Goal: Find specific page/section: Find specific page/section

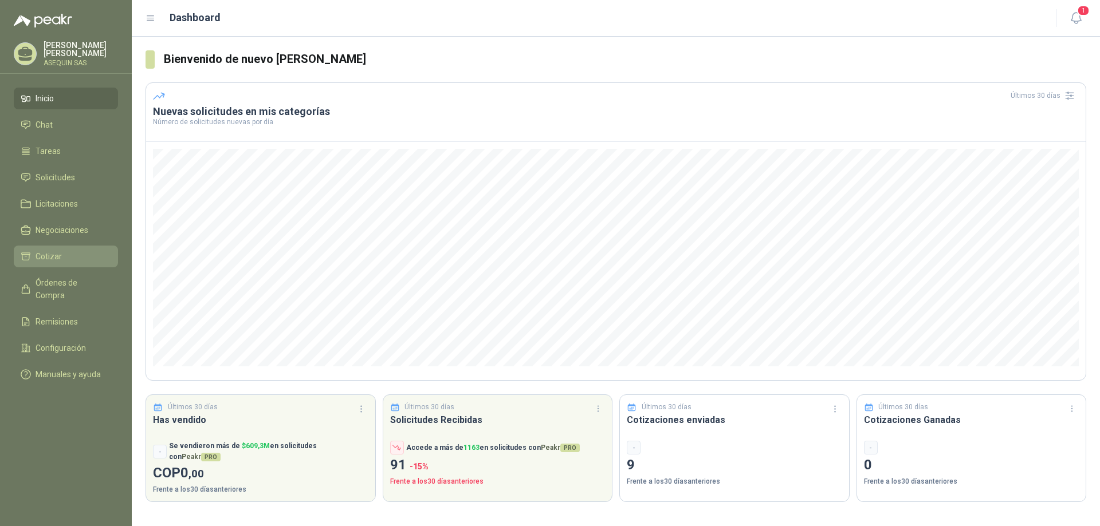
click at [57, 254] on span "Cotizar" at bounding box center [49, 256] width 26 height 13
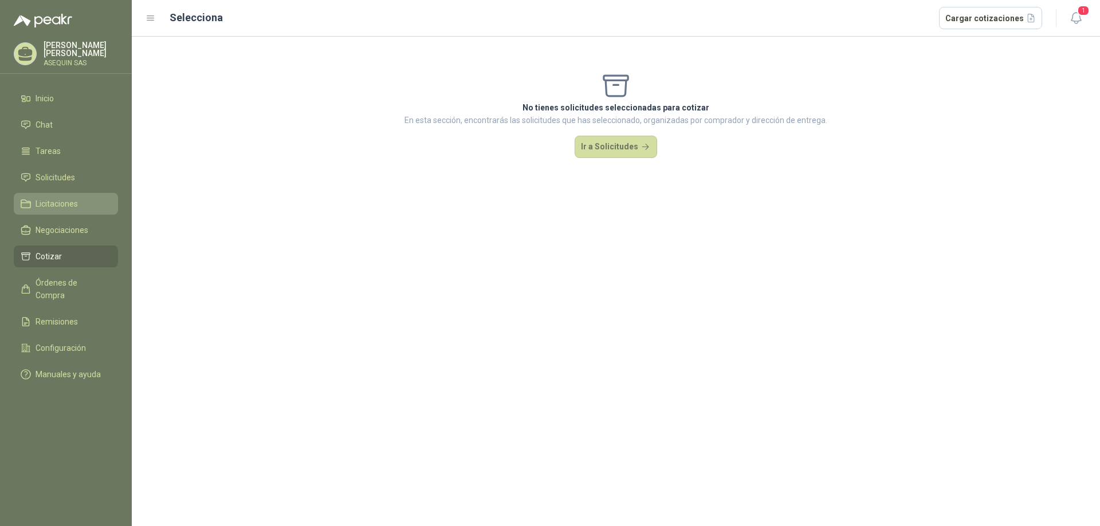
click at [55, 206] on span "Licitaciones" at bounding box center [57, 204] width 42 height 13
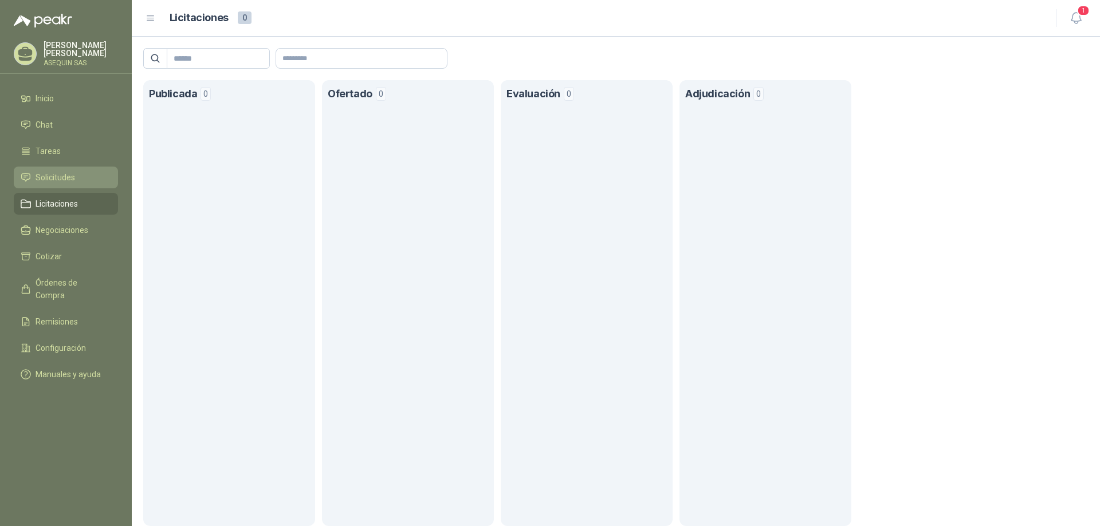
click at [49, 178] on span "Solicitudes" at bounding box center [56, 177] width 40 height 13
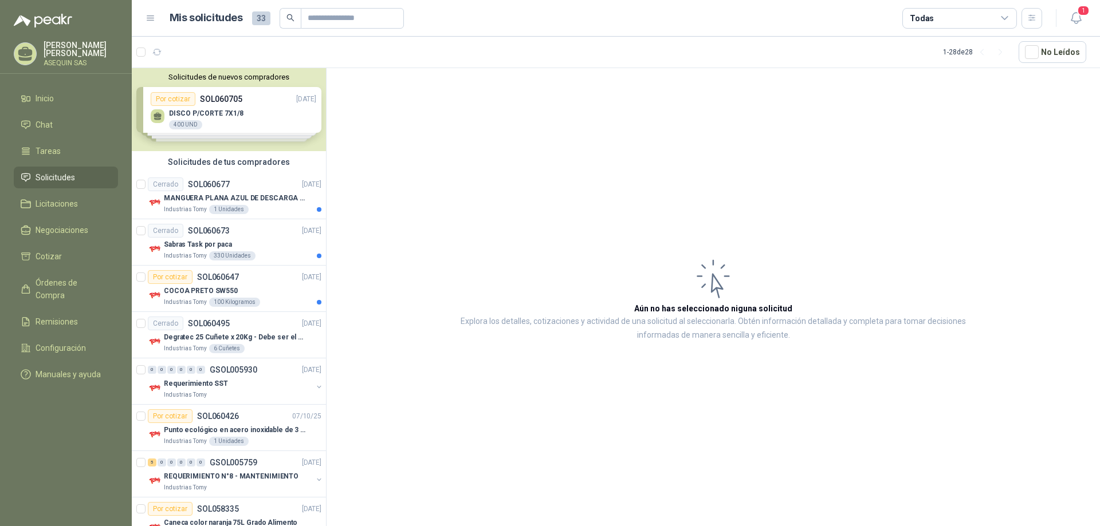
click at [221, 120] on div "Solicitudes de nuevos compradores Por cotizar SOL060705 [DATE] DISCO P/CORTE 7X…" at bounding box center [229, 109] width 194 height 83
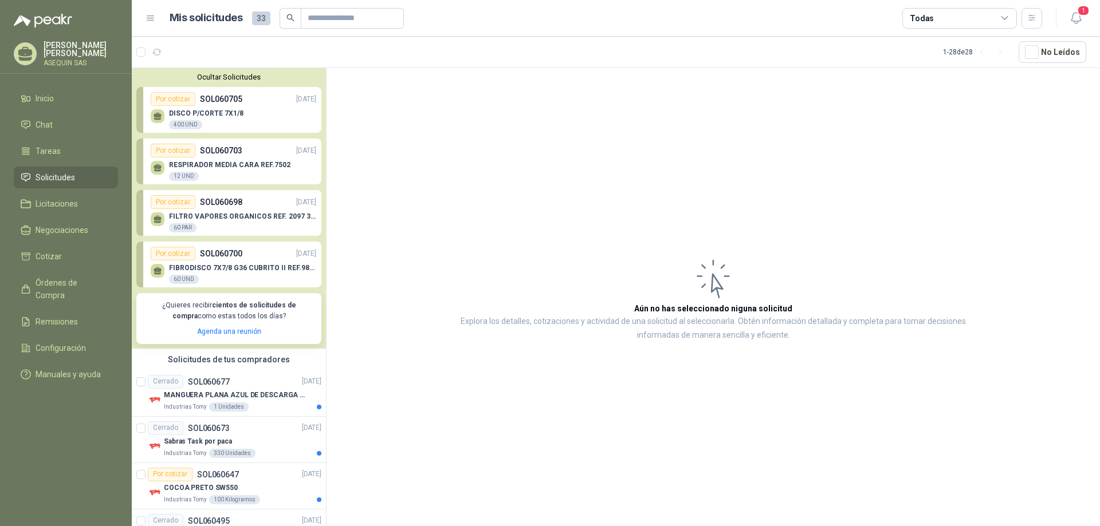
click at [176, 151] on div "Por cotizar" at bounding box center [173, 151] width 45 height 14
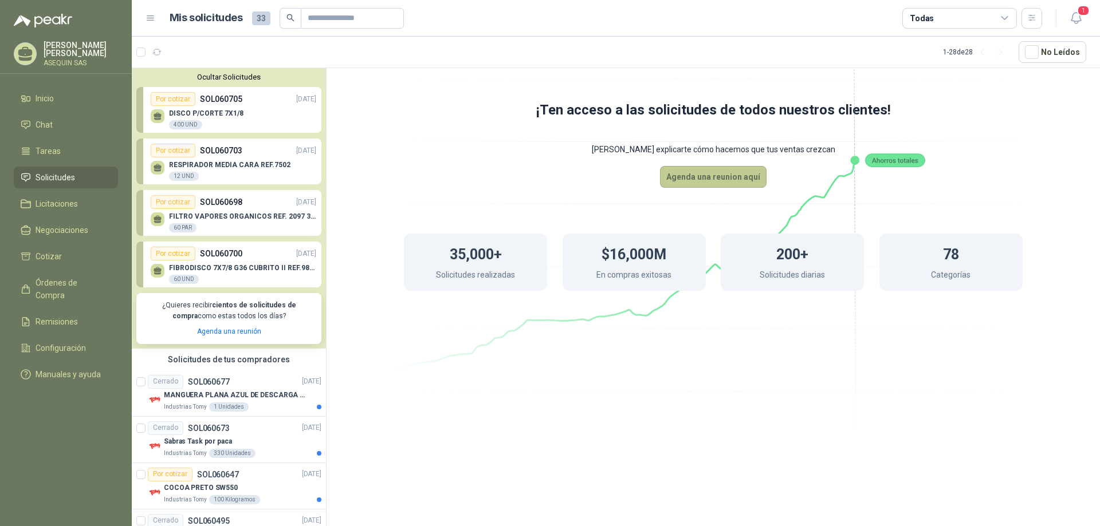
click at [717, 176] on button "Agenda una reunion aquí" at bounding box center [713, 177] width 107 height 22
click at [214, 215] on p "FILTRO VAPORES ORGANICOS REF. 2097 3M" at bounding box center [242, 217] width 147 height 8
click at [220, 394] on p "MANGUERA PLANA AZUL DE DESCARGA 60 PSI X 20 METROS CON UNION DE 6” MAS ABRAZADE…" at bounding box center [235, 395] width 143 height 11
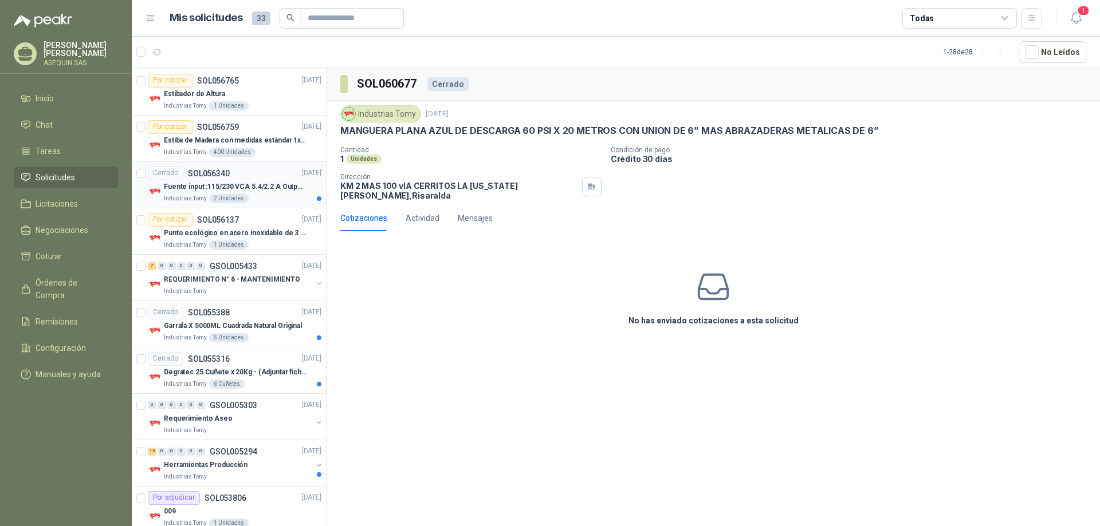
scroll to position [1156, 0]
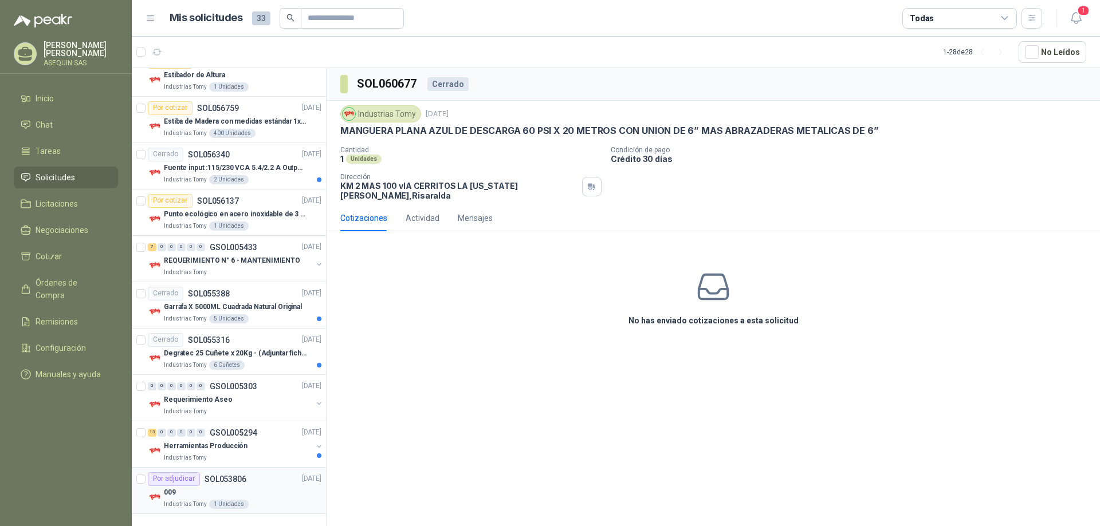
click at [182, 481] on div "Por adjudicar" at bounding box center [174, 480] width 52 height 14
